Goal: Find specific page/section: Find specific page/section

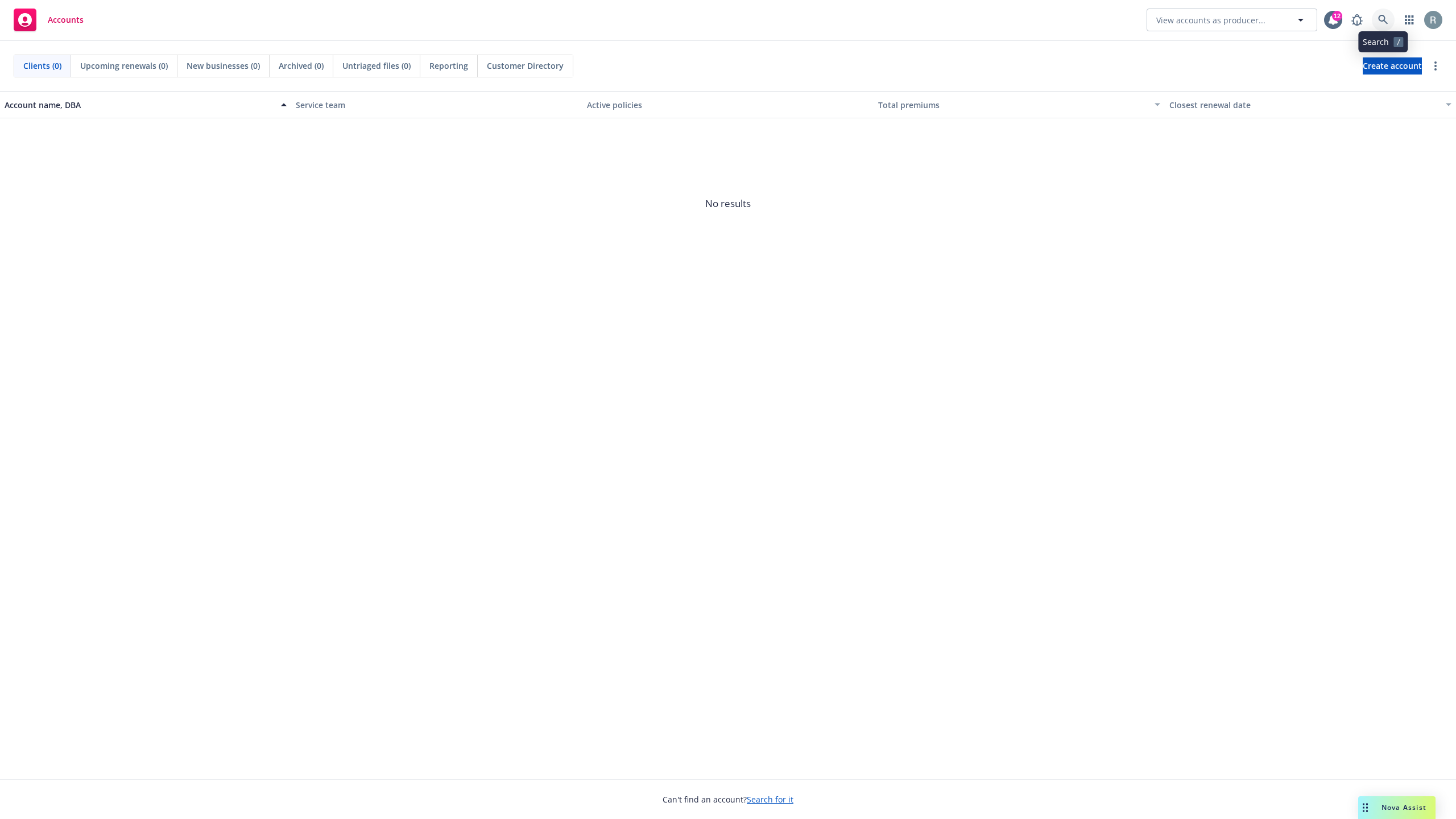
click at [1386, 25] on icon at bounding box center [1383, 20] width 10 height 10
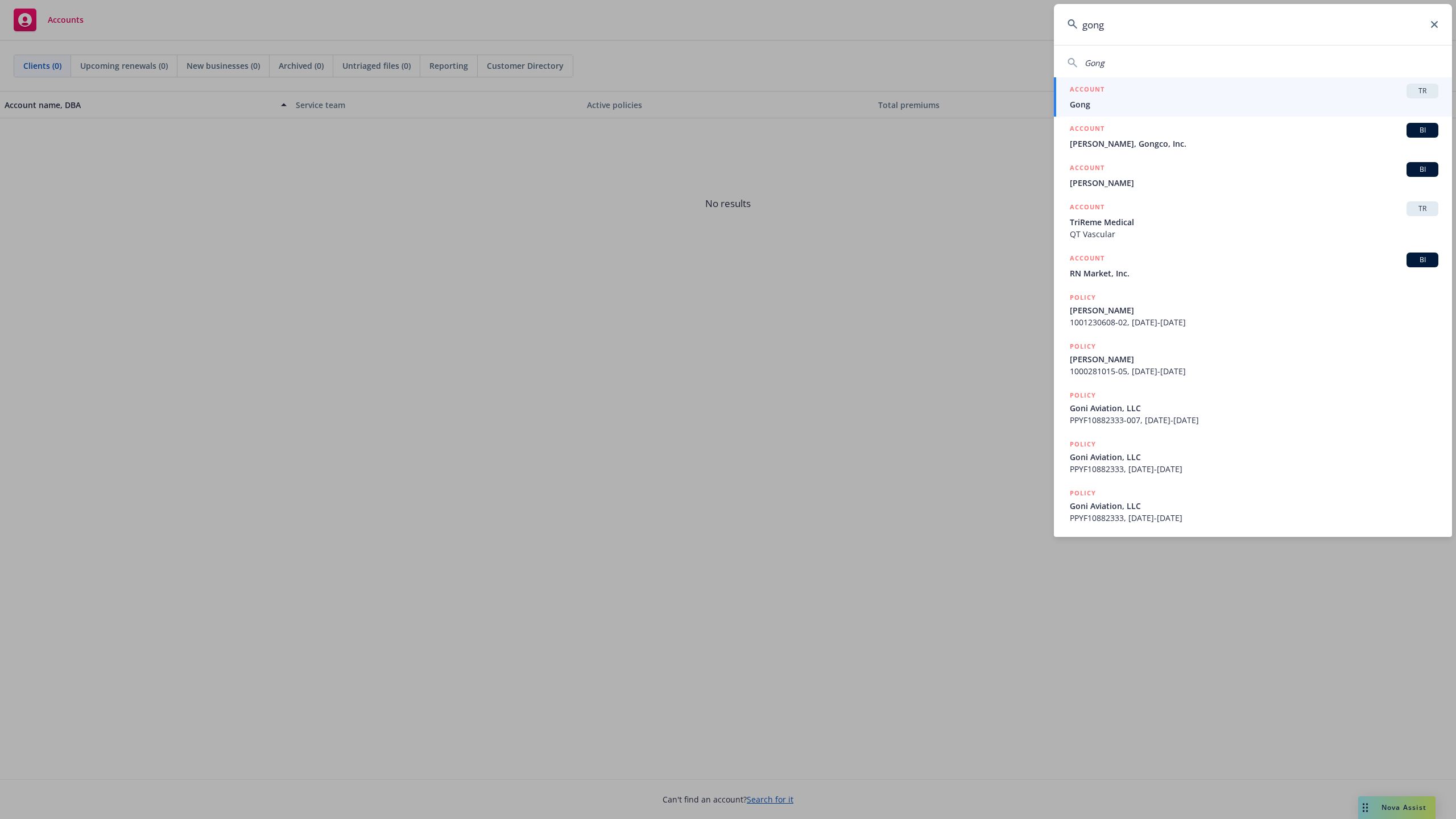
type input "gong"
click at [1140, 96] on div "ACCOUNT TR" at bounding box center [1254, 91] width 369 height 15
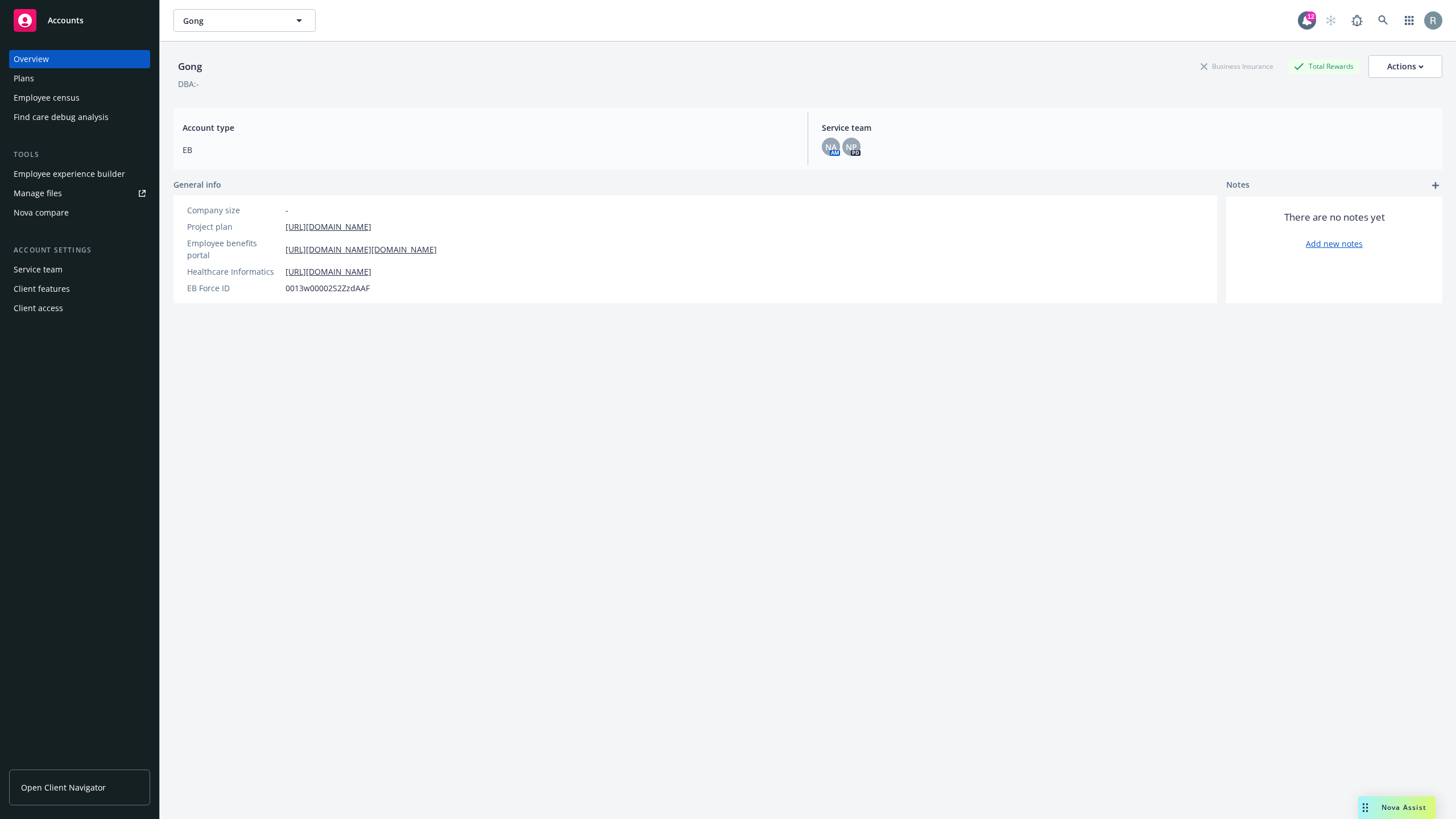
click at [59, 174] on div "Employee experience builder" at bounding box center [70, 174] width 112 height 18
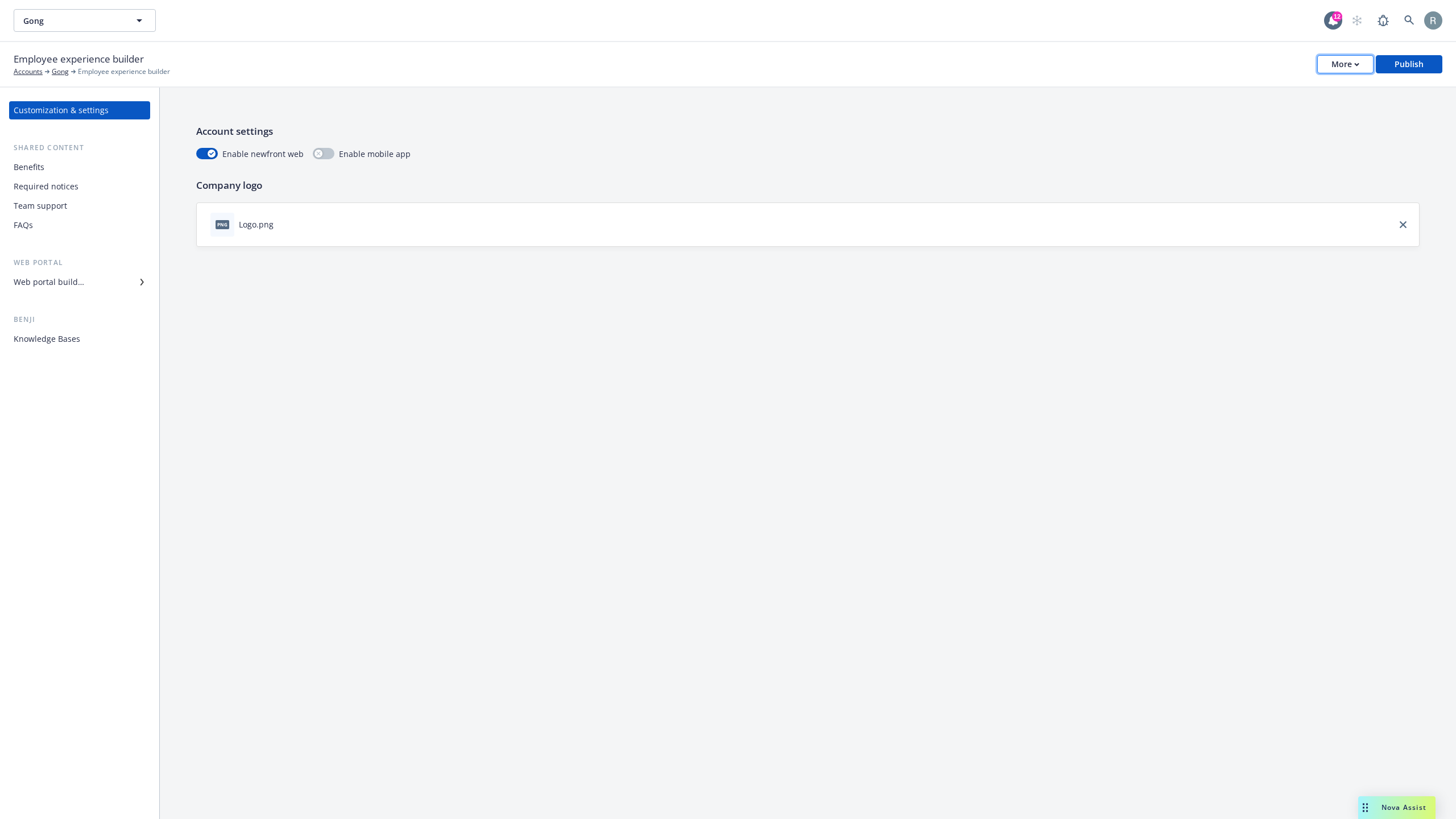
click at [1351, 59] on div "More" at bounding box center [1345, 64] width 28 height 17
click at [1265, 117] on link "Copy portal link" at bounding box center [1288, 112] width 168 height 23
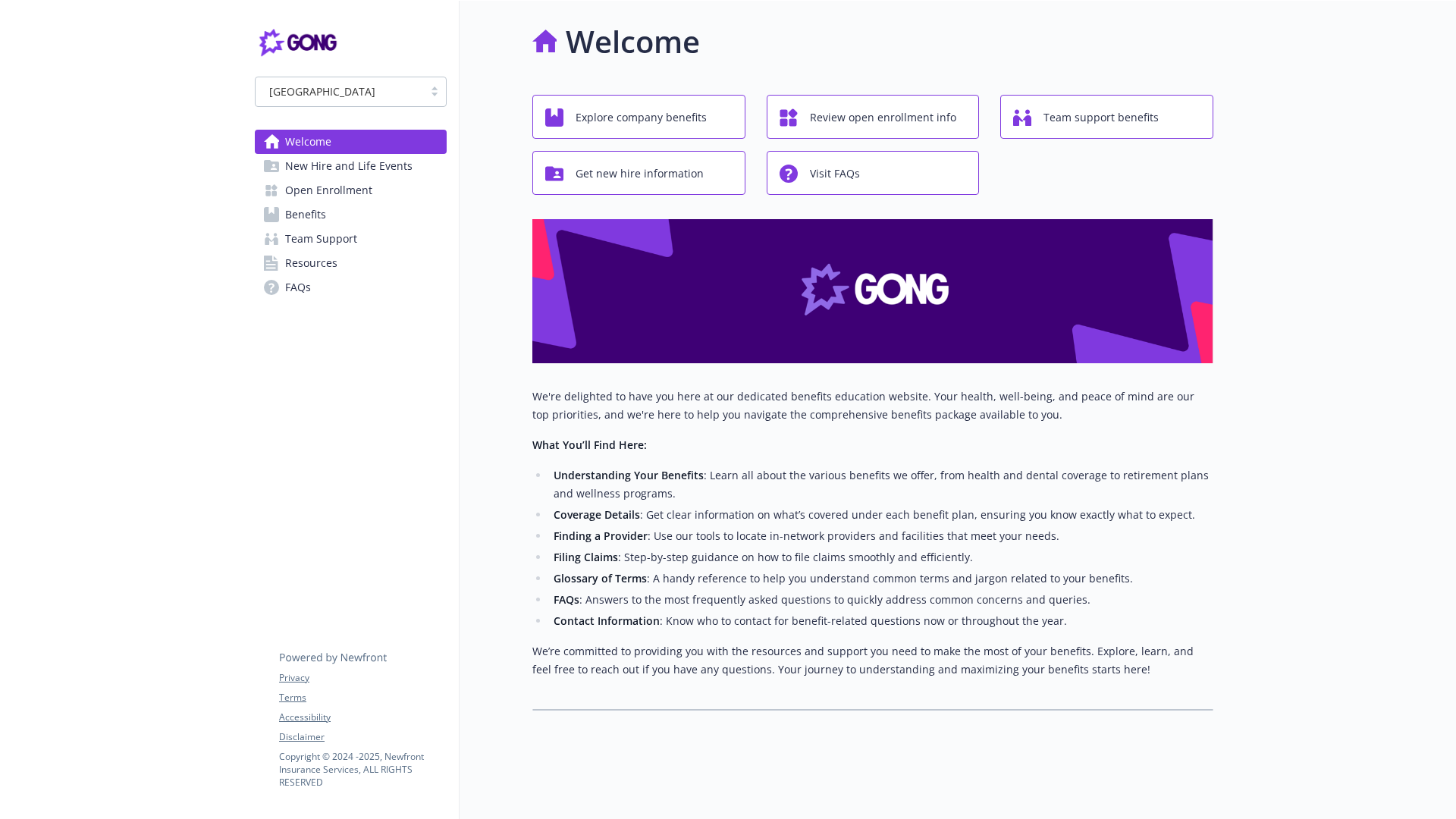
click at [386, 163] on span "New Hire and Life Events" at bounding box center [348, 166] width 128 height 24
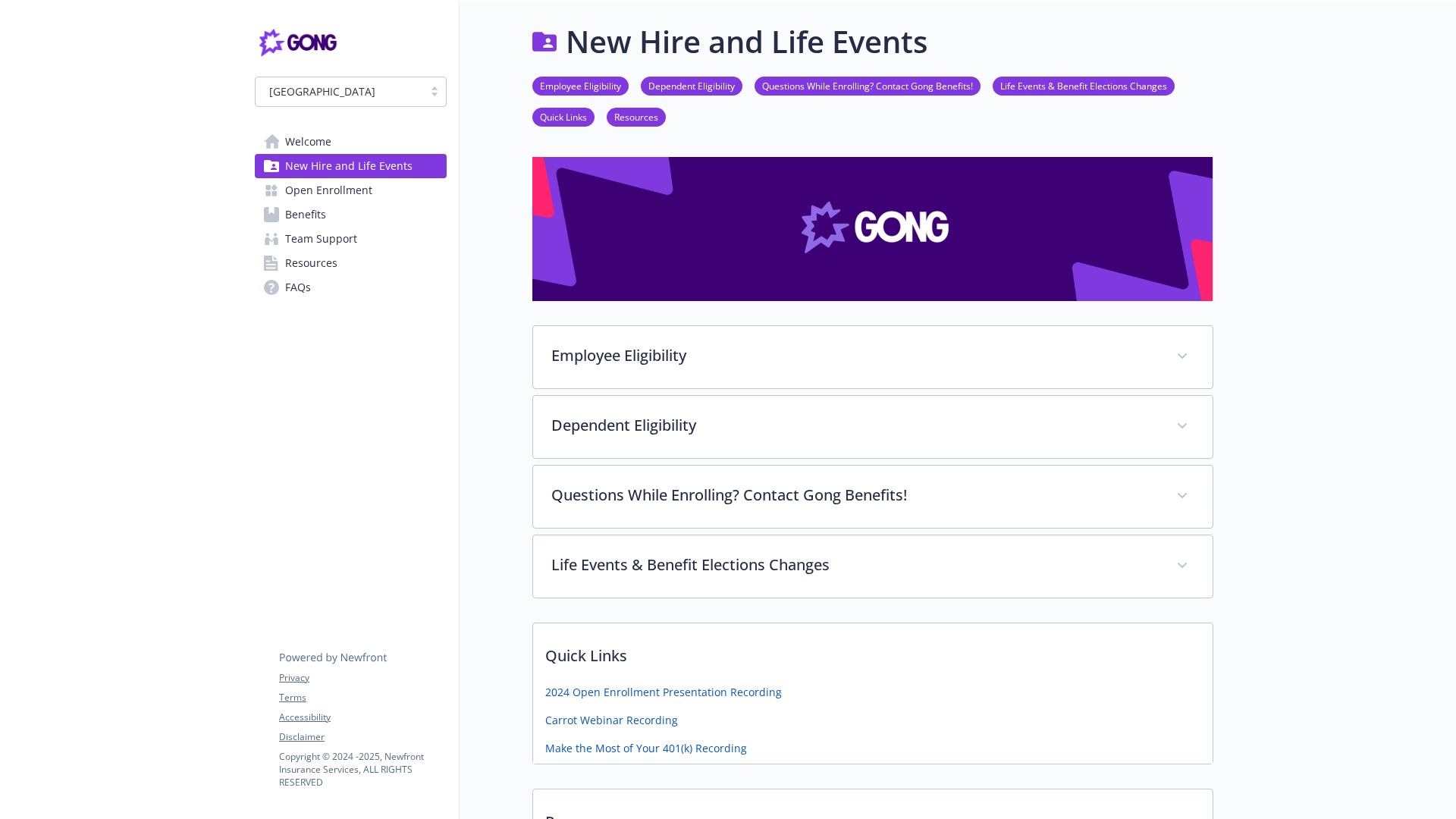
click at [386, 186] on link "Open Enrollment" at bounding box center [351, 190] width 192 height 24
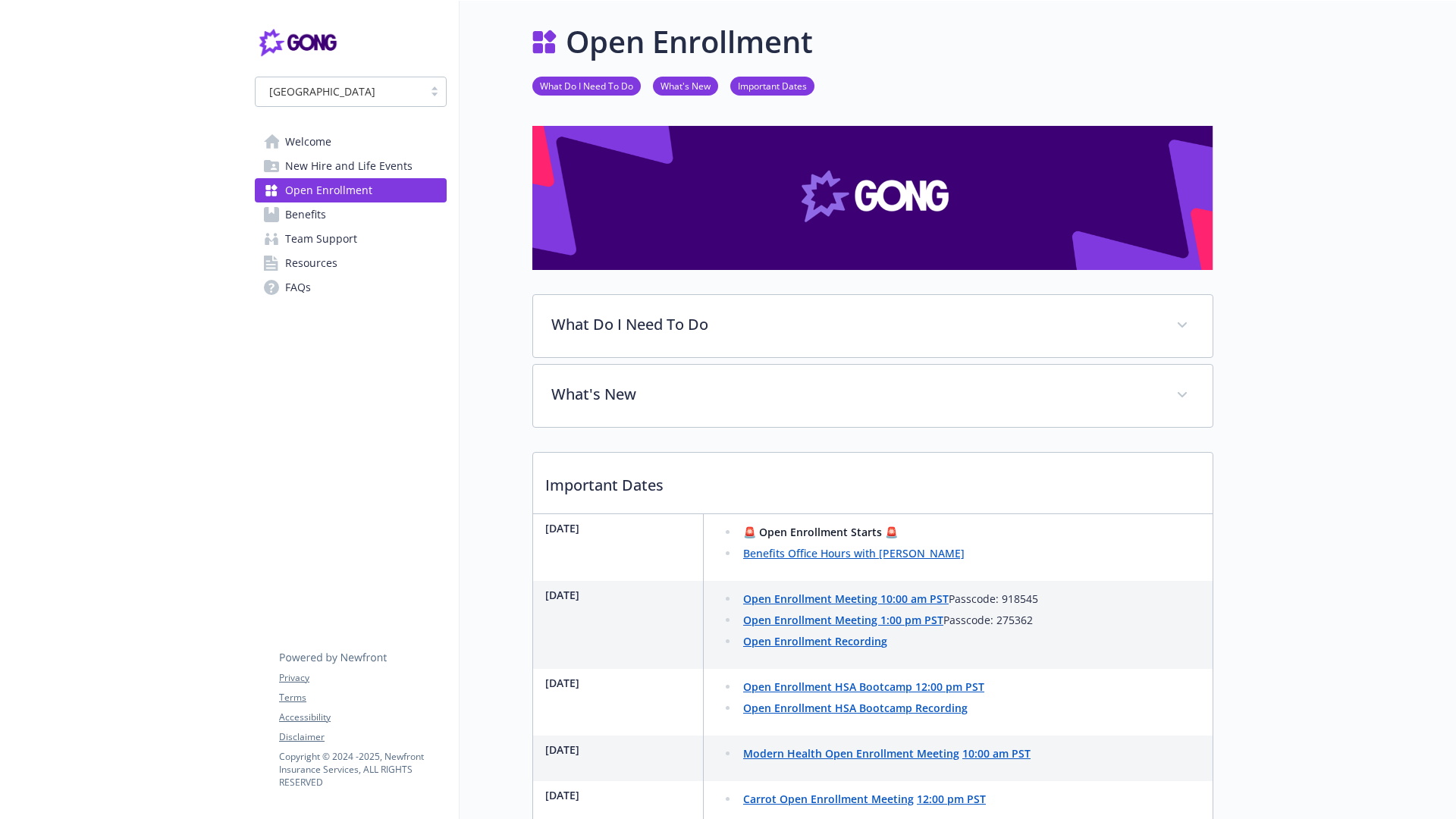
click at [385, 204] on link "Benefits" at bounding box center [351, 214] width 192 height 24
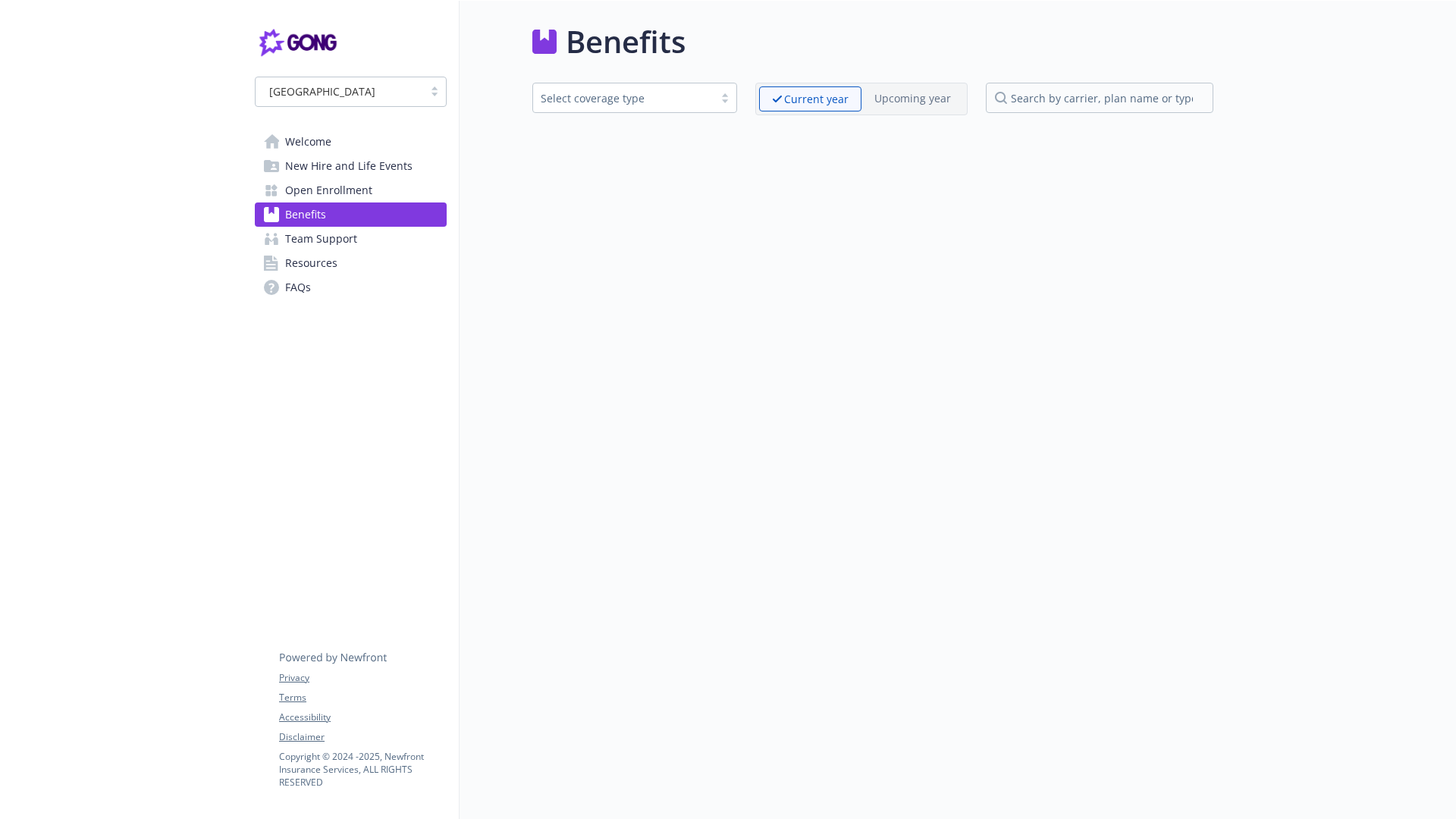
click at [385, 229] on link "Team Support" at bounding box center [351, 239] width 192 height 24
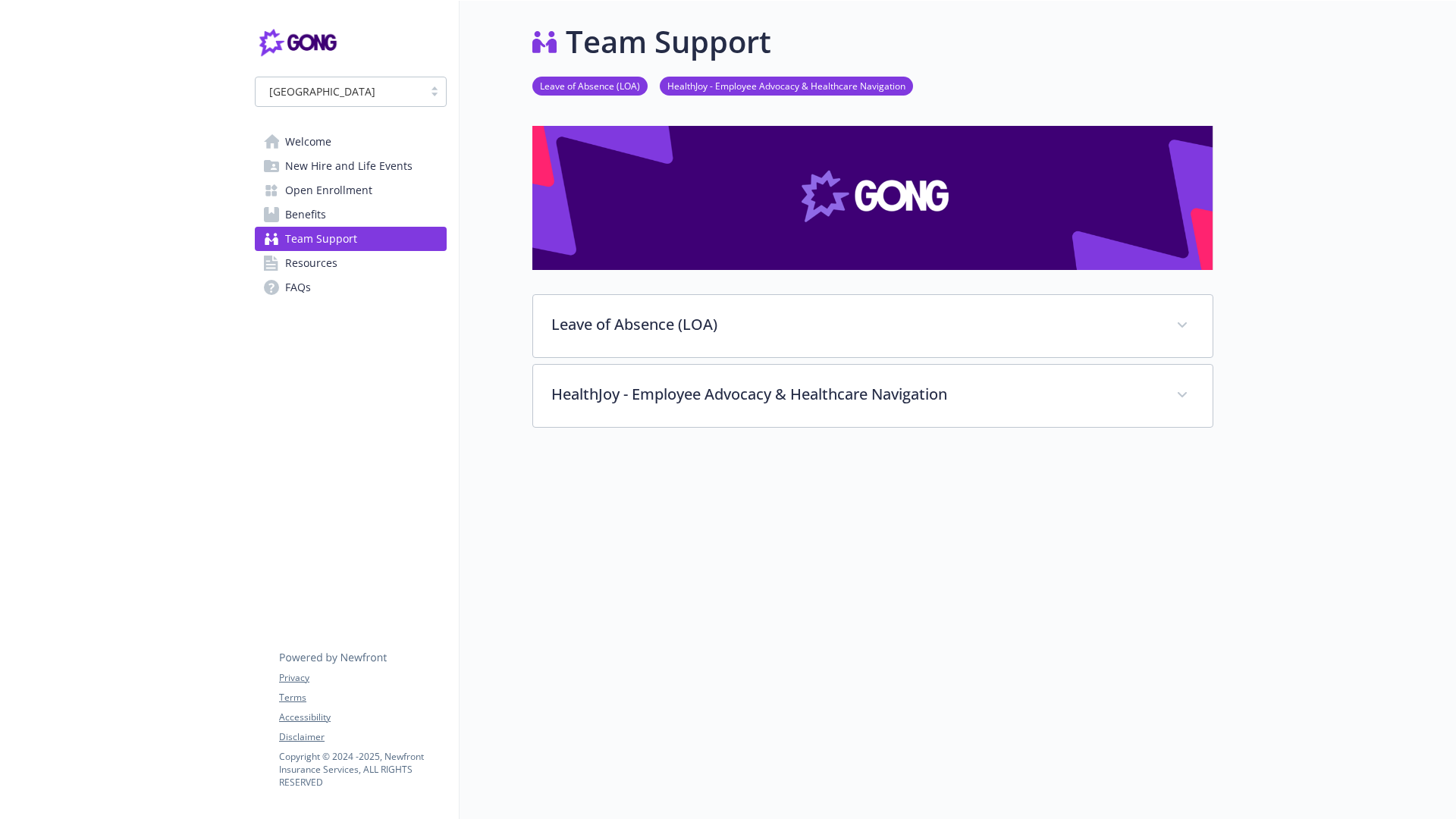
click at [386, 247] on link "Team Support" at bounding box center [351, 239] width 192 height 24
click at [387, 255] on link "Resources" at bounding box center [351, 264] width 192 height 24
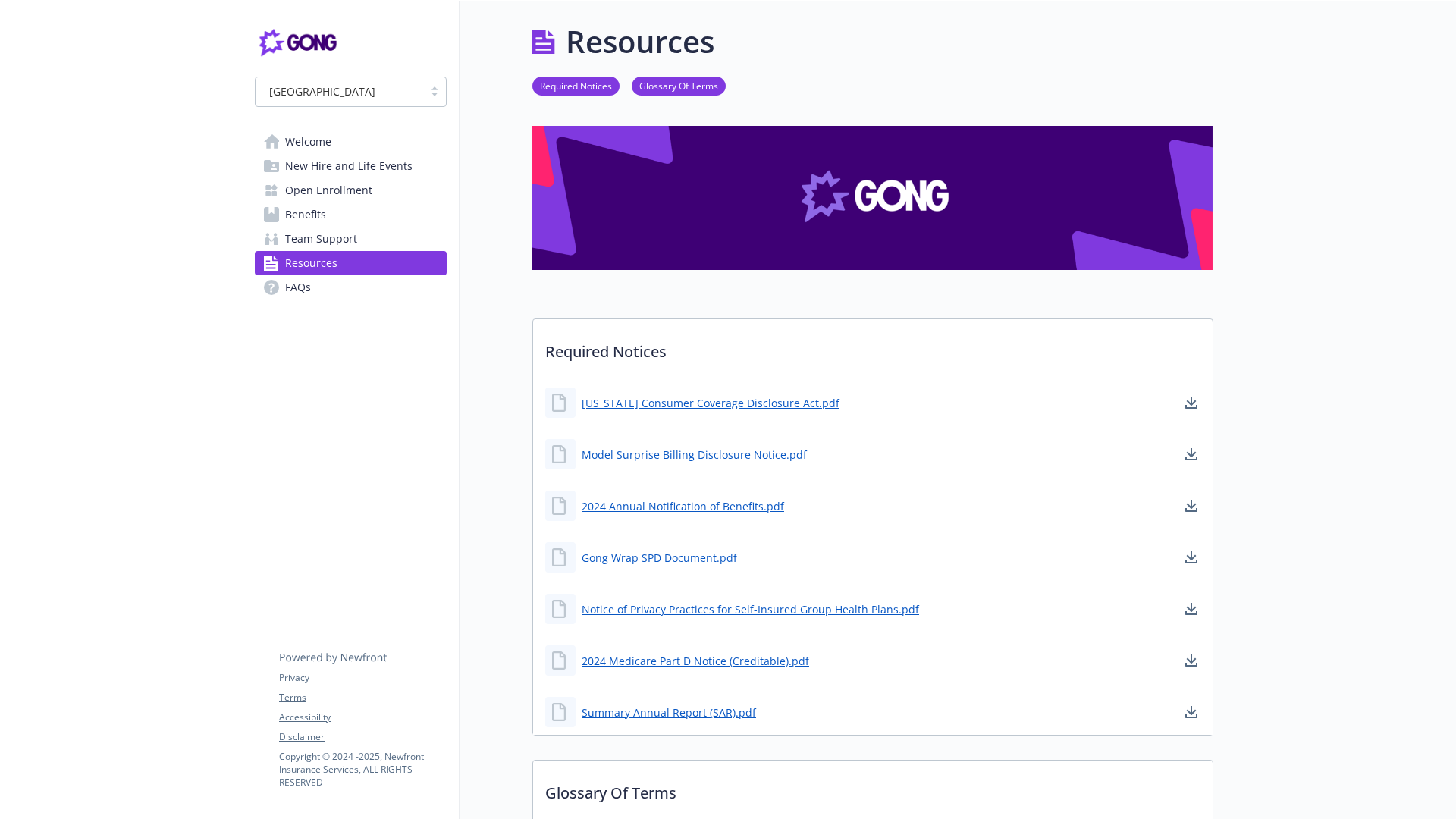
click at [388, 285] on link "FAQs" at bounding box center [351, 288] width 192 height 24
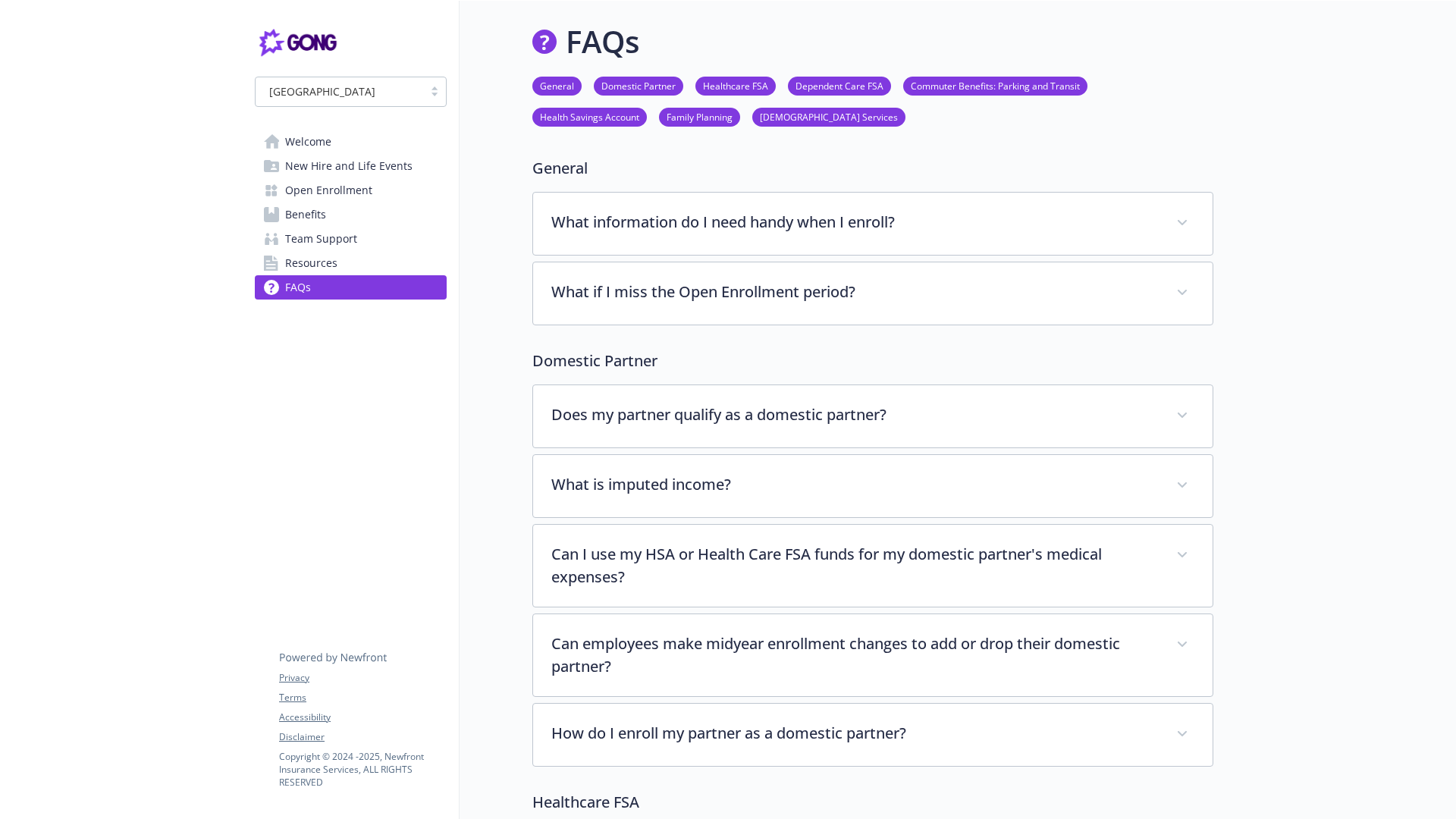
click at [367, 149] on link "Welcome" at bounding box center [351, 142] width 192 height 24
